Goal: Information Seeking & Learning: Find specific page/section

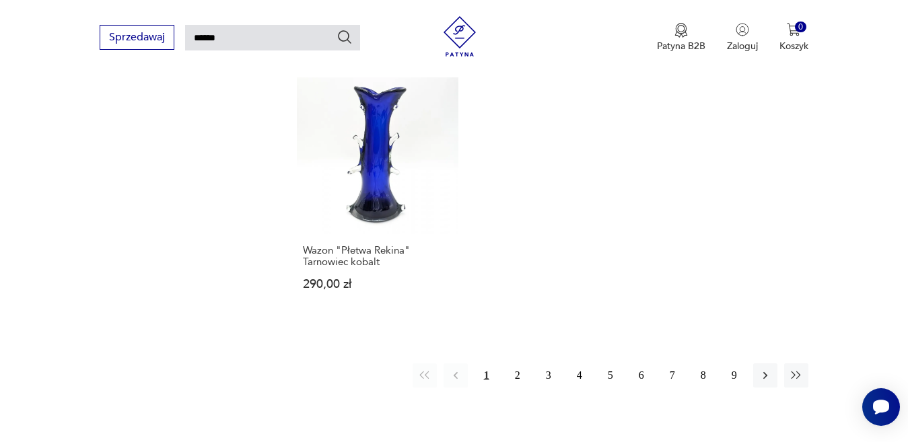
scroll to position [1610, 0]
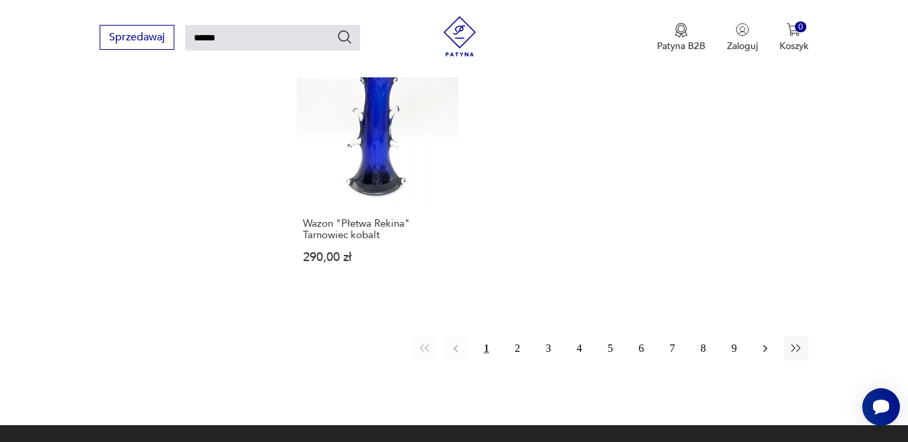
click at [761, 345] on icon "button" at bounding box center [765, 348] width 13 height 13
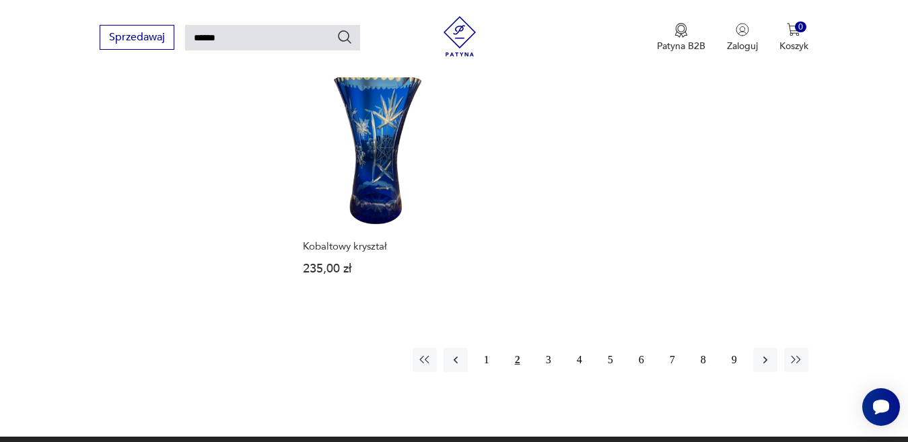
scroll to position [1567, 0]
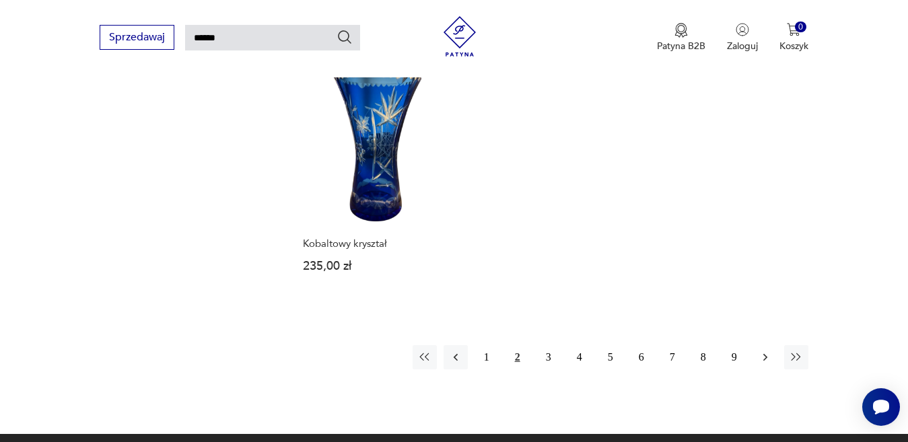
click at [765, 355] on icon "button" at bounding box center [765, 357] width 13 height 13
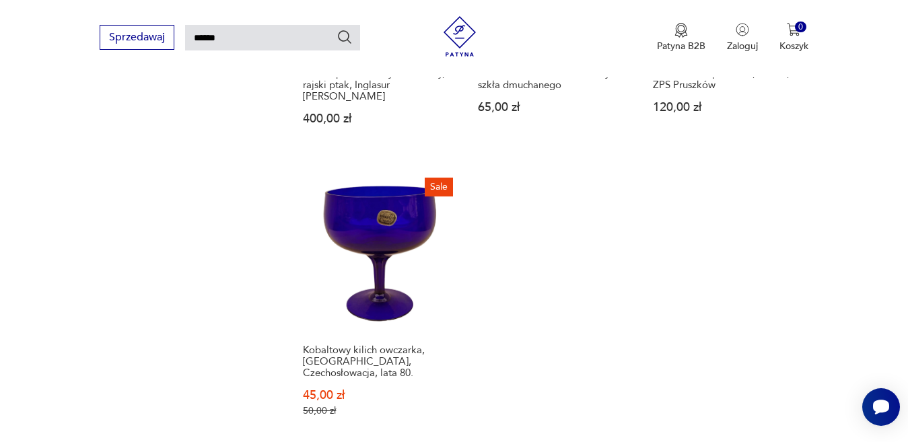
scroll to position [1631, 0]
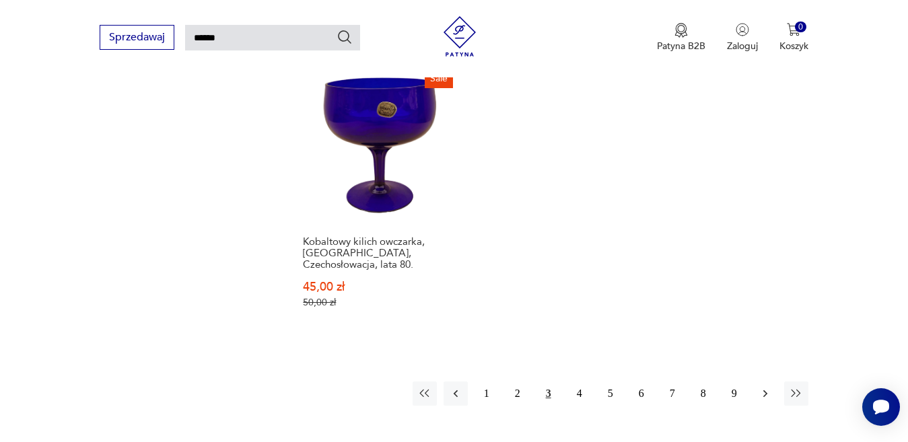
click at [759, 387] on icon "button" at bounding box center [765, 393] width 13 height 13
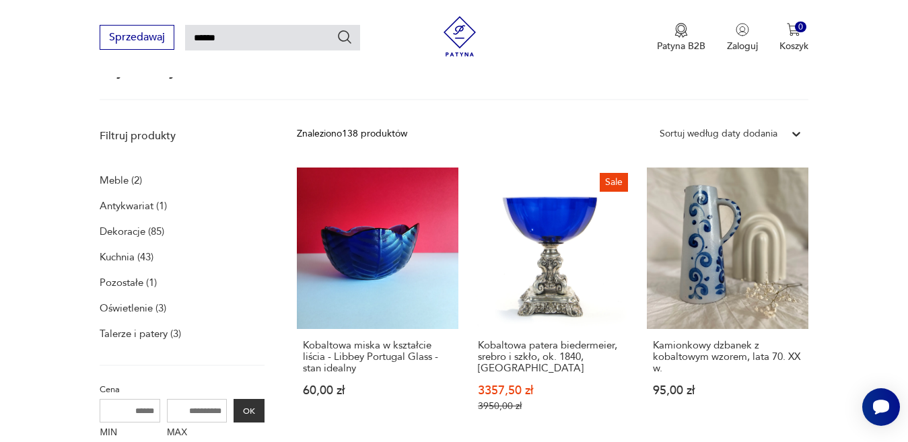
scroll to position [75, 0]
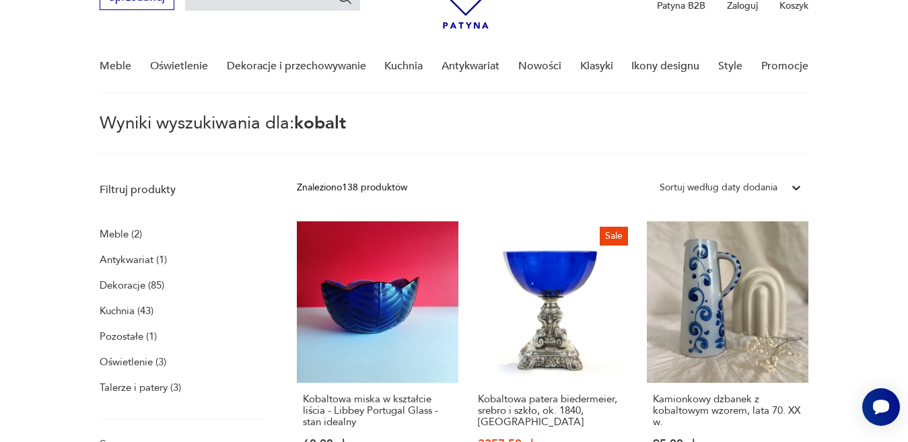
click at [127, 307] on p "Kuchnia (43)" at bounding box center [127, 311] width 54 height 19
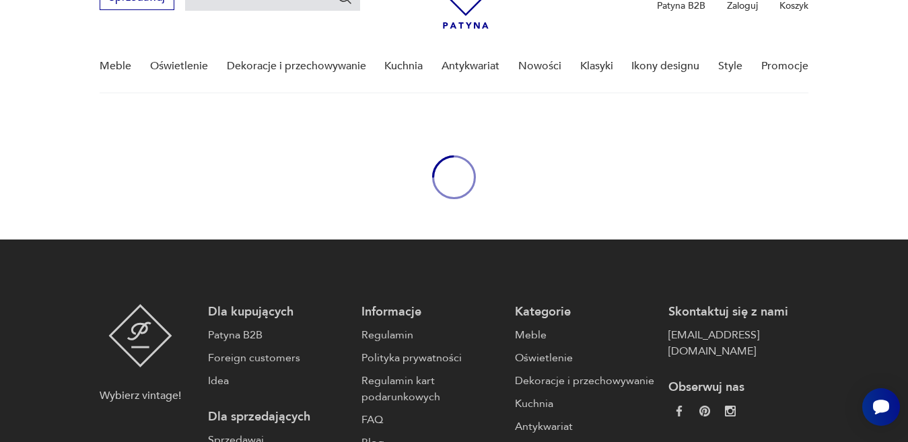
type input "******"
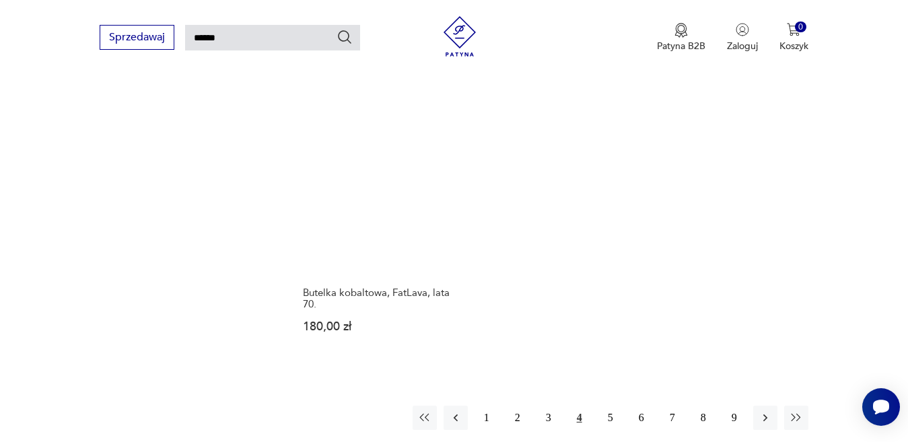
scroll to position [1703, 0]
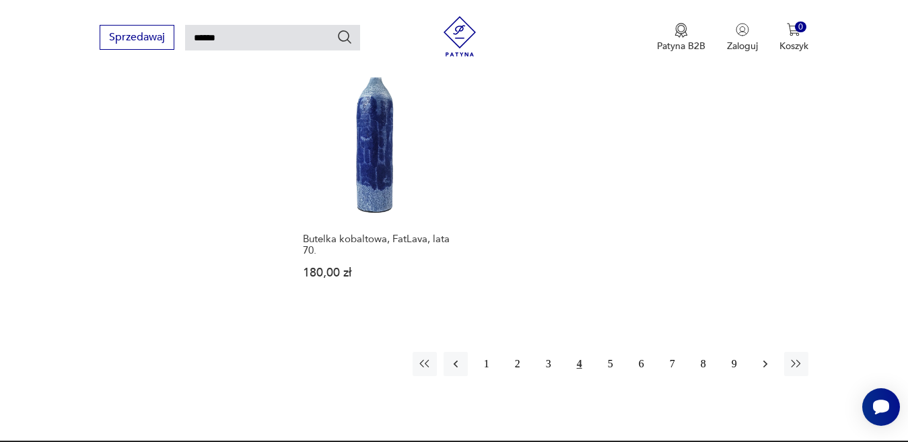
click at [763, 360] on icon "button" at bounding box center [765, 363] width 4 height 7
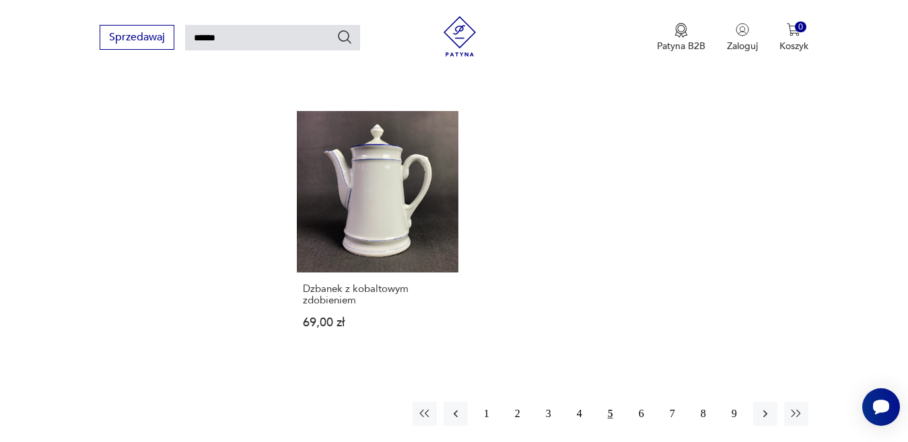
scroll to position [1648, 0]
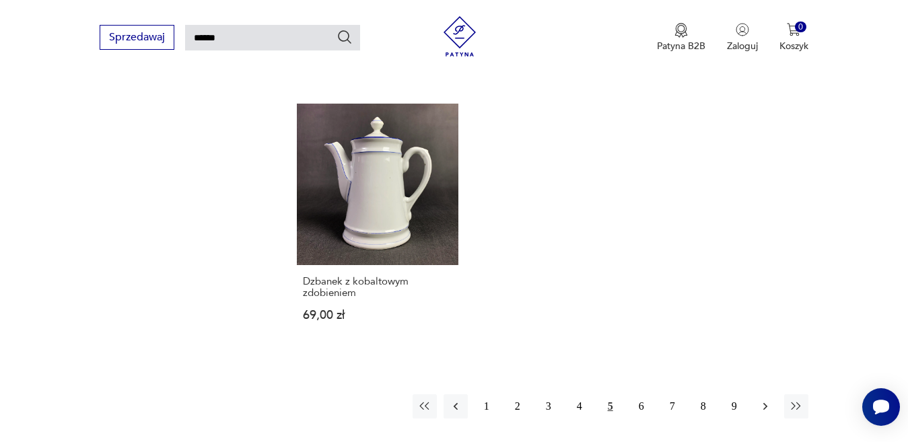
click at [763, 400] on icon "button" at bounding box center [765, 406] width 13 height 13
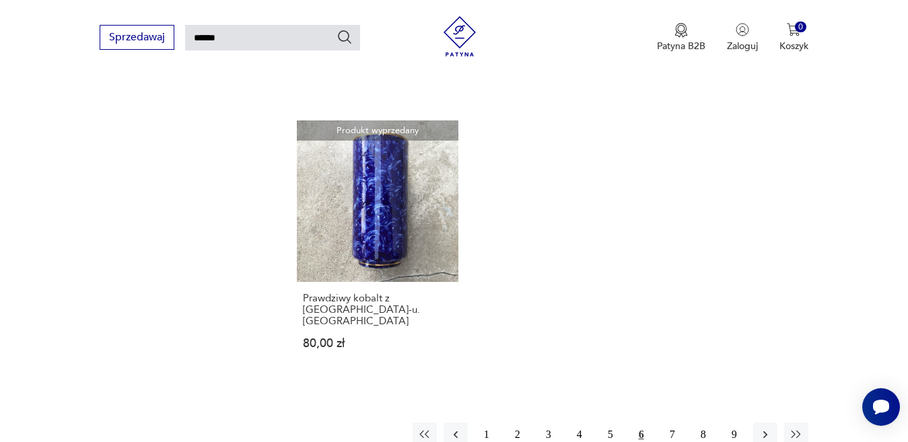
scroll to position [1639, 0]
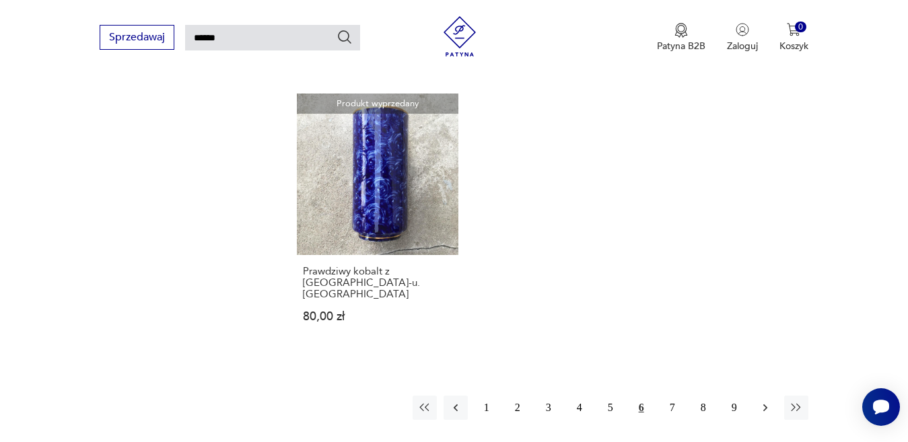
click at [764, 401] on icon "button" at bounding box center [765, 407] width 13 height 13
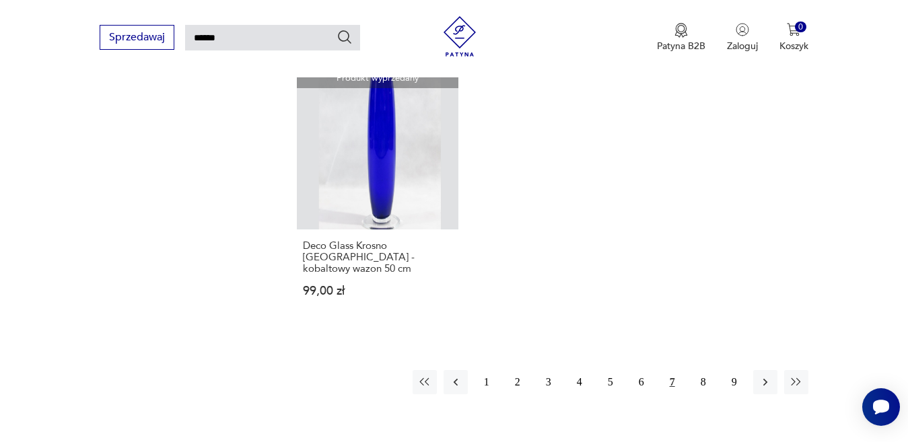
scroll to position [1585, 0]
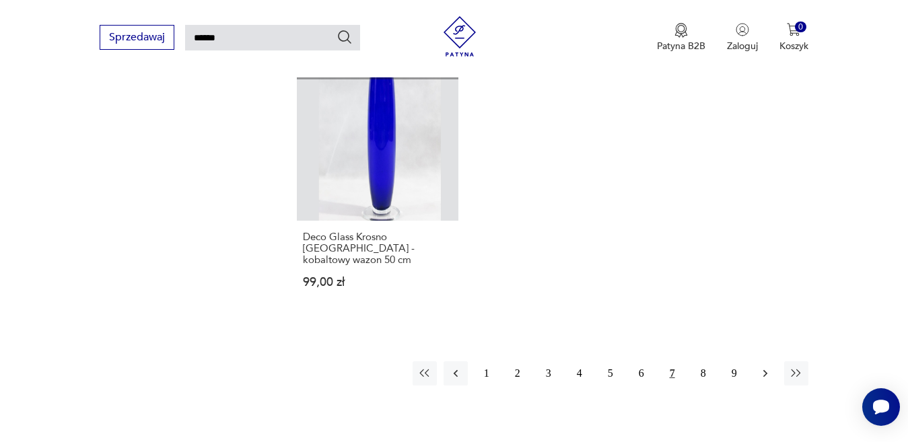
click at [763, 367] on icon "button" at bounding box center [765, 373] width 13 height 13
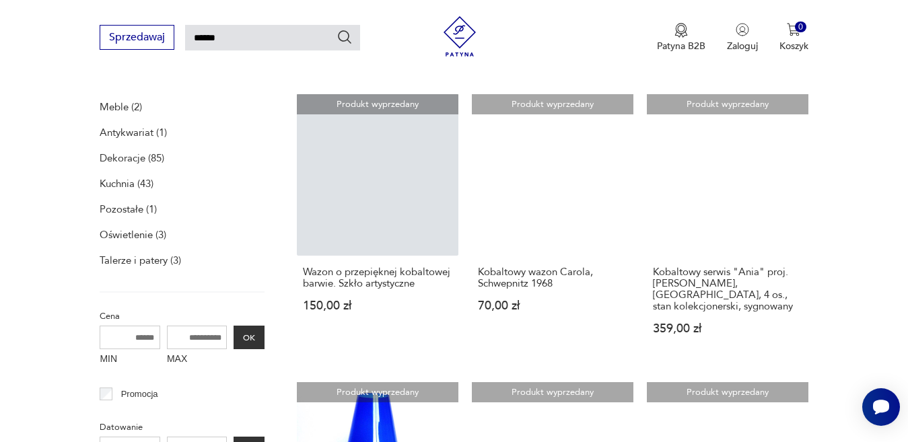
scroll to position [201, 0]
